Goal: Communication & Community: Ask a question

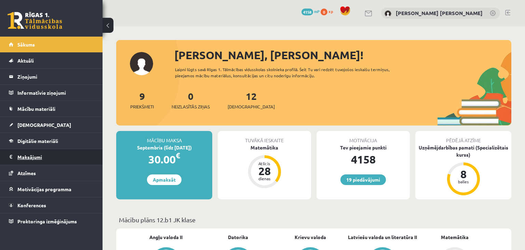
click at [69, 154] on legend "Maksājumi 0" at bounding box center [55, 157] width 77 height 16
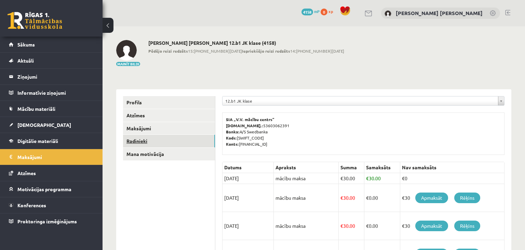
click at [151, 145] on link "Radinieki" at bounding box center [169, 141] width 92 height 13
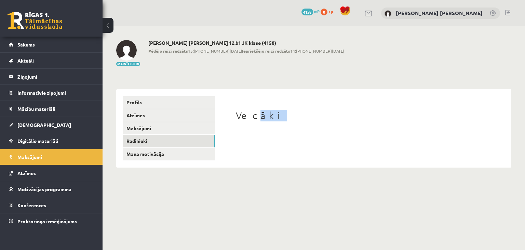
drag, startPoint x: 250, startPoint y: 116, endPoint x: 289, endPoint y: 116, distance: 39.7
click at [289, 116] on h1 "Vecāki" at bounding box center [363, 116] width 255 height 12
drag, startPoint x: 269, startPoint y: 123, endPoint x: 261, endPoint y: 128, distance: 9.2
click at [268, 123] on div "Vecāki" at bounding box center [363, 117] width 255 height 14
click at [51, 74] on legend "Ziņojumi 0" at bounding box center [55, 77] width 77 height 16
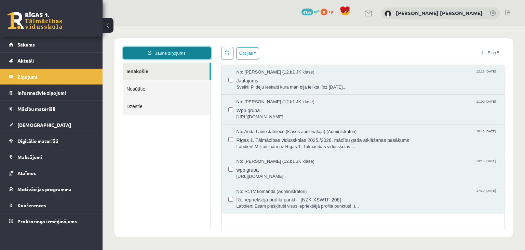
click at [167, 57] on link "Jauns ziņojums" at bounding box center [167, 53] width 88 height 12
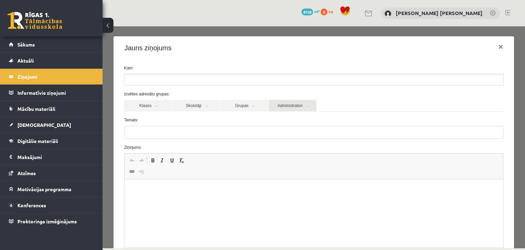
click at [303, 108] on link "Administratori" at bounding box center [293, 106] width 48 height 12
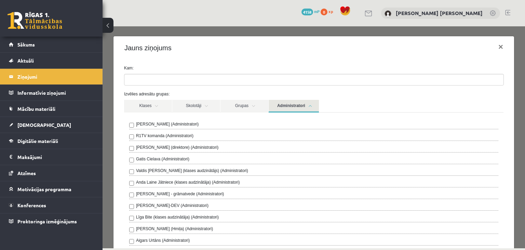
click at [135, 133] on div "R1TV komanda (Administratori)" at bounding box center [313, 137] width 369 height 8
click at [179, 124] on label "[PERSON_NAME] (Administratori)" at bounding box center [167, 124] width 63 height 6
click at [287, 104] on link "Administratori" at bounding box center [294, 106] width 50 height 13
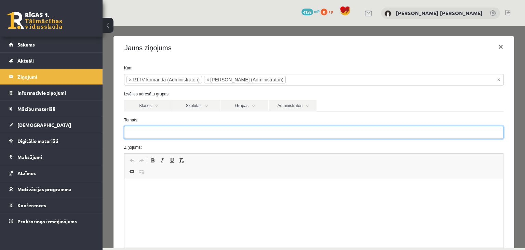
click at [197, 128] on input "Temats:" at bounding box center [314, 132] width 380 height 13
type input "*"
type input "**********"
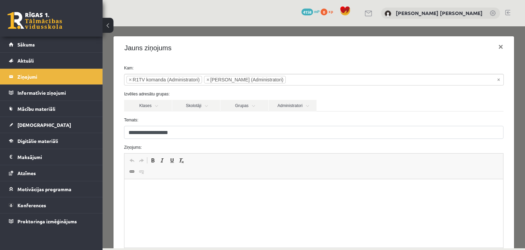
click at [195, 201] on html at bounding box center [313, 213] width 379 height 68
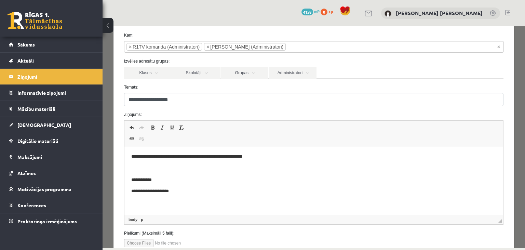
scroll to position [66, 0]
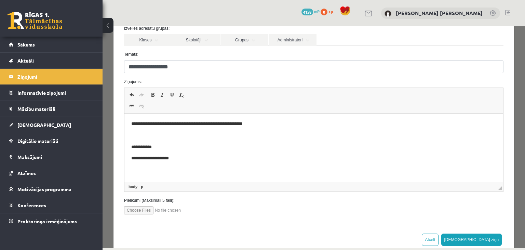
click at [223, 124] on p "**********" at bounding box center [314, 123] width 366 height 7
click at [490, 236] on button "[DEMOGRAPHIC_DATA] ziņu" at bounding box center [472, 240] width 61 height 12
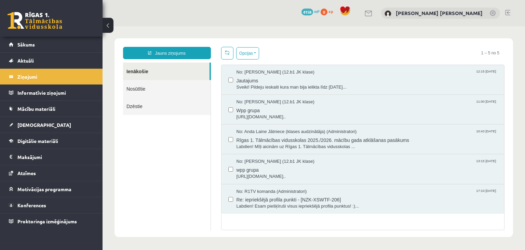
scroll to position [0, 0]
click at [514, 11] on div "19 Dāvanas 4158 mP 0 xp [PERSON_NAME] [PERSON_NAME]" at bounding box center [314, 13] width 423 height 26
click at [512, 12] on div "19 Dāvanas 4158 mP 0 xp [PERSON_NAME] [PERSON_NAME]" at bounding box center [314, 13] width 423 height 26
click at [510, 13] on link at bounding box center [507, 12] width 5 height 5
